Goal: Task Accomplishment & Management: Manage account settings

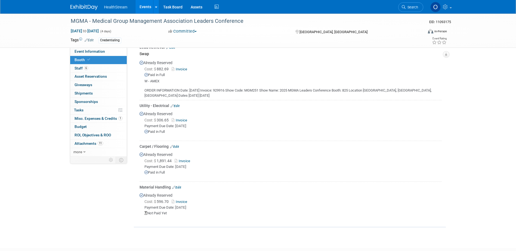
click at [140, 6] on link "Events" at bounding box center [145, 7] width 20 height 14
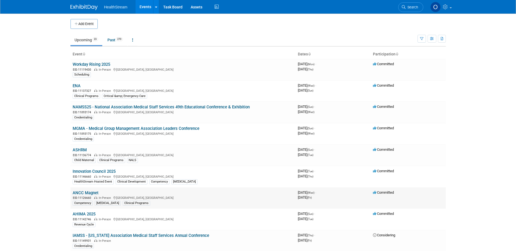
click at [83, 194] on link "ANCC Magnet" at bounding box center [86, 192] width 26 height 5
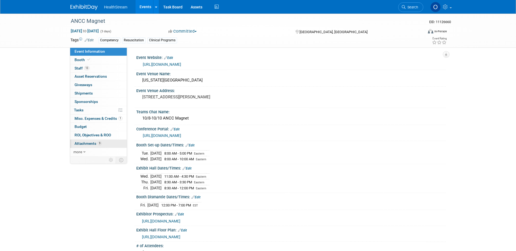
click at [93, 144] on span "Attachments 9" at bounding box center [87, 143] width 27 height 4
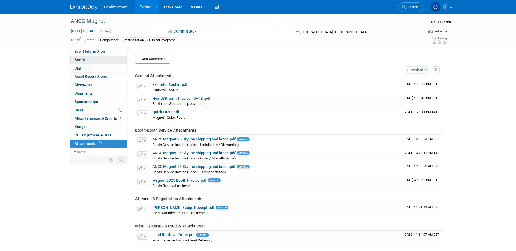
click at [84, 60] on span "Booth" at bounding box center [82, 60] width 17 height 4
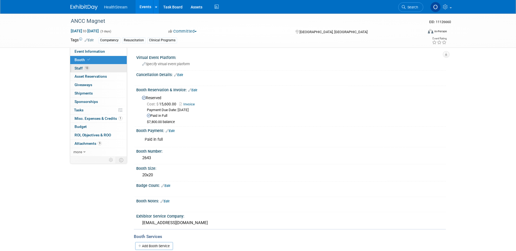
click at [105, 70] on link "13 Staff 13" at bounding box center [98, 68] width 57 height 8
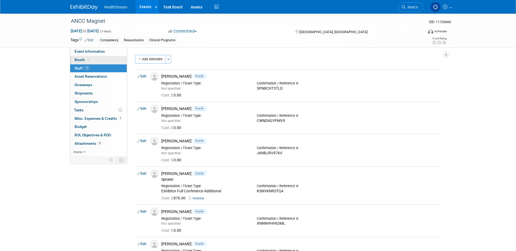
click at [101, 56] on link "Booth" at bounding box center [98, 60] width 57 height 8
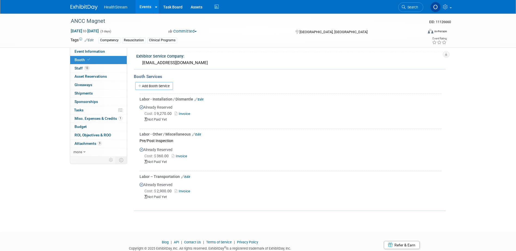
scroll to position [151, 0]
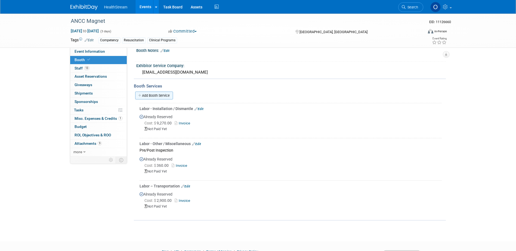
click at [157, 94] on link "Add Booth Service" at bounding box center [154, 96] width 38 height 8
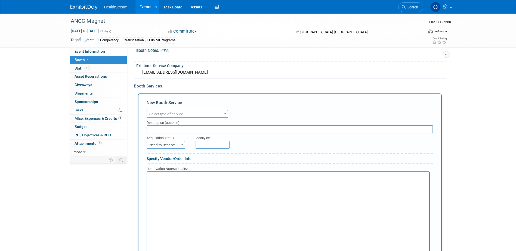
scroll to position [0, 0]
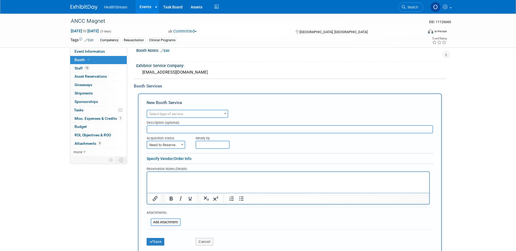
click at [172, 113] on span "Select type of service" at bounding box center [166, 114] width 34 height 4
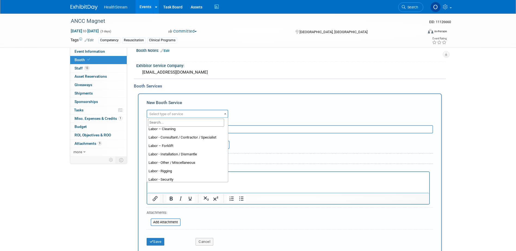
scroll to position [31, 0]
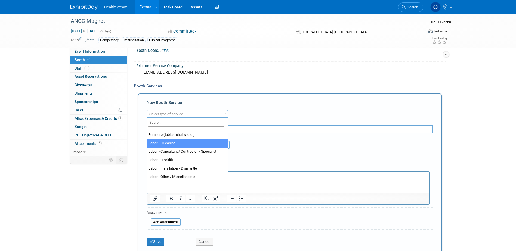
select select "14"
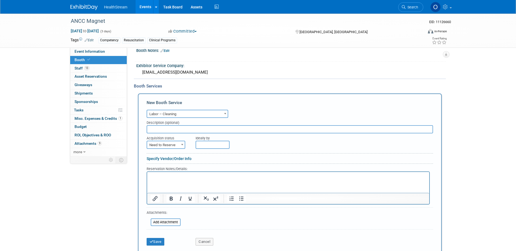
click at [190, 127] on input "text" at bounding box center [289, 129] width 286 height 8
type input "Vacuuming service and wastebasket"
click at [174, 145] on span "Need to Reserve" at bounding box center [166, 145] width 38 height 8
click at [171, 166] on div "Reservation Notes/Details:" at bounding box center [287, 168] width 283 height 5
click at [172, 145] on span "Need to Reserve" at bounding box center [166, 145] width 38 height 8
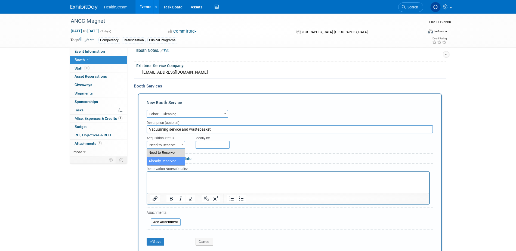
select select "2"
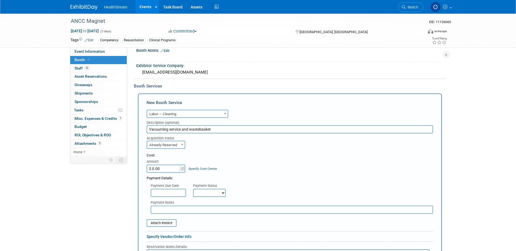
click at [171, 168] on input "$ 0.00" at bounding box center [163, 169] width 34 height 8
type input "$ 1,001.38"
click at [268, 168] on div "Cost: Amount $ 1,001.38 Specify Cost Center Cost Center -- Not Specified --" at bounding box center [289, 163] width 286 height 20
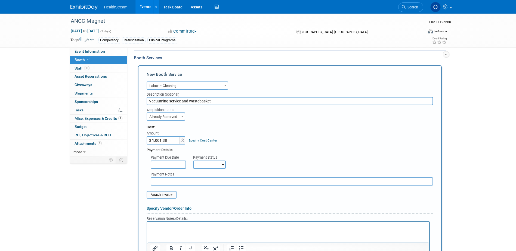
scroll to position [205, 0]
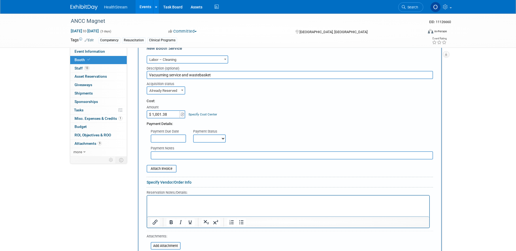
click at [220, 139] on select "Not Paid Yet Partially Paid Paid in Full" at bounding box center [209, 139] width 33 height 8
select select "1"
click at [193, 135] on select "Not Paid Yet Partially Paid Paid in Full" at bounding box center [209, 139] width 33 height 8
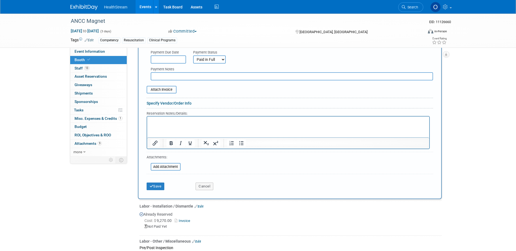
scroll to position [314, 0]
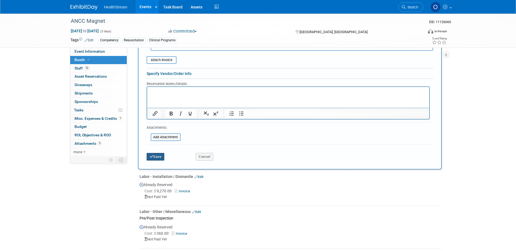
click at [155, 159] on button "Save" at bounding box center [155, 157] width 18 height 8
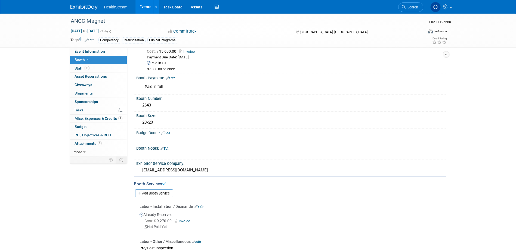
scroll to position [2, 0]
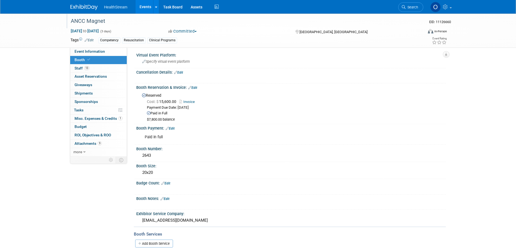
click at [83, 21] on div "ANCC Magnet" at bounding box center [242, 21] width 346 height 10
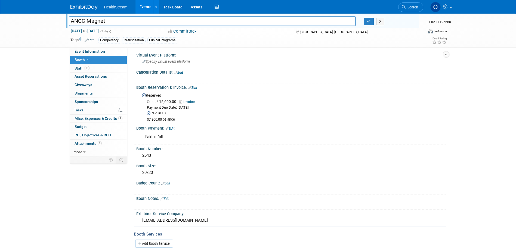
click at [144, 7] on link "Events" at bounding box center [145, 7] width 20 height 14
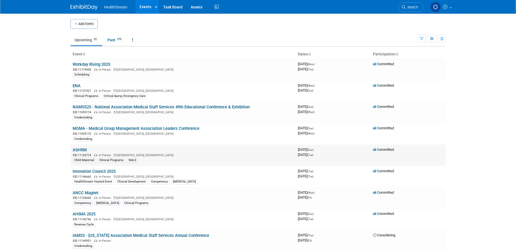
click at [77, 150] on link "ASHRM" at bounding box center [80, 150] width 14 height 5
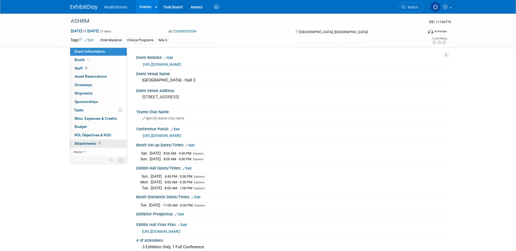
click at [80, 145] on span "Attachments 5" at bounding box center [87, 143] width 27 height 4
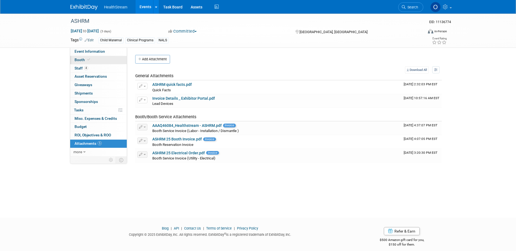
click at [92, 60] on link "Booth" at bounding box center [98, 60] width 57 height 8
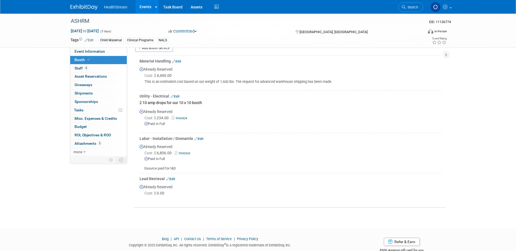
scroll to position [163, 0]
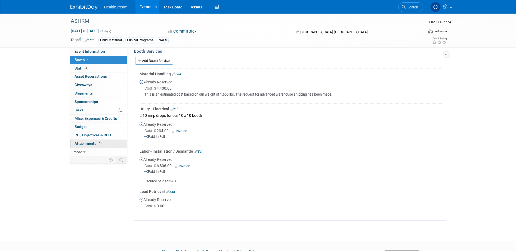
click at [98, 144] on span "5" at bounding box center [100, 143] width 4 height 4
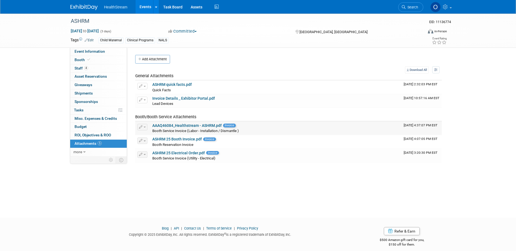
click at [169, 126] on link "AAAQ46084_Healthstream - ASHRM.pdf" at bounding box center [186, 125] width 69 height 4
click at [182, 154] on link "ASHRM 25 Electrical Order.pdf" at bounding box center [178, 153] width 52 height 4
click at [96, 52] on span "Event Information" at bounding box center [89, 51] width 30 height 4
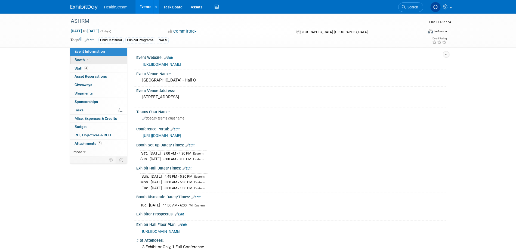
click at [78, 59] on span "Booth" at bounding box center [82, 60] width 17 height 4
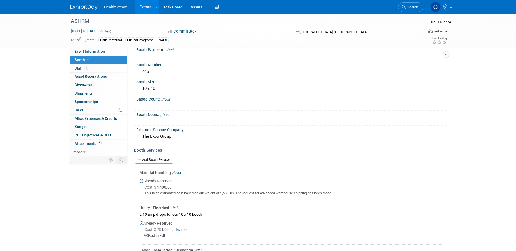
scroll to position [136, 0]
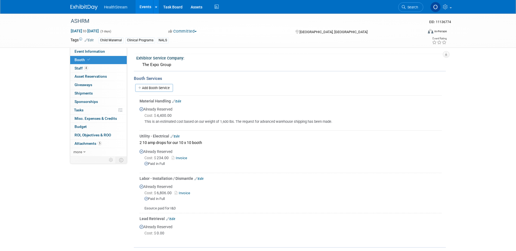
click at [179, 157] on link "Invoice" at bounding box center [180, 158] width 18 height 4
click at [178, 136] on link "Edit" at bounding box center [174, 137] width 9 height 4
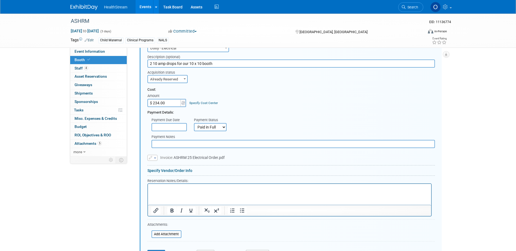
scroll to position [286, 0]
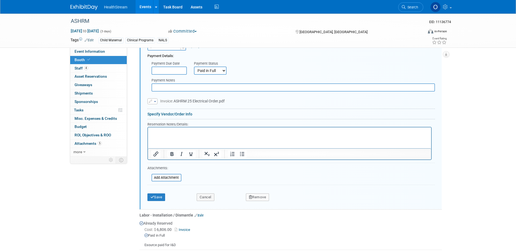
click at [154, 100] on button "button" at bounding box center [152, 101] width 10 height 6
click at [183, 109] on link "Replace with a new file" at bounding box center [175, 110] width 54 height 8
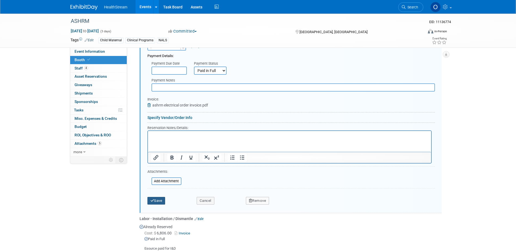
click at [159, 204] on button "Save" at bounding box center [156, 201] width 18 height 8
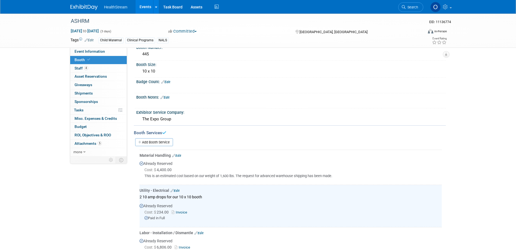
scroll to position [0, 0]
